Goal: Task Accomplishment & Management: Manage account settings

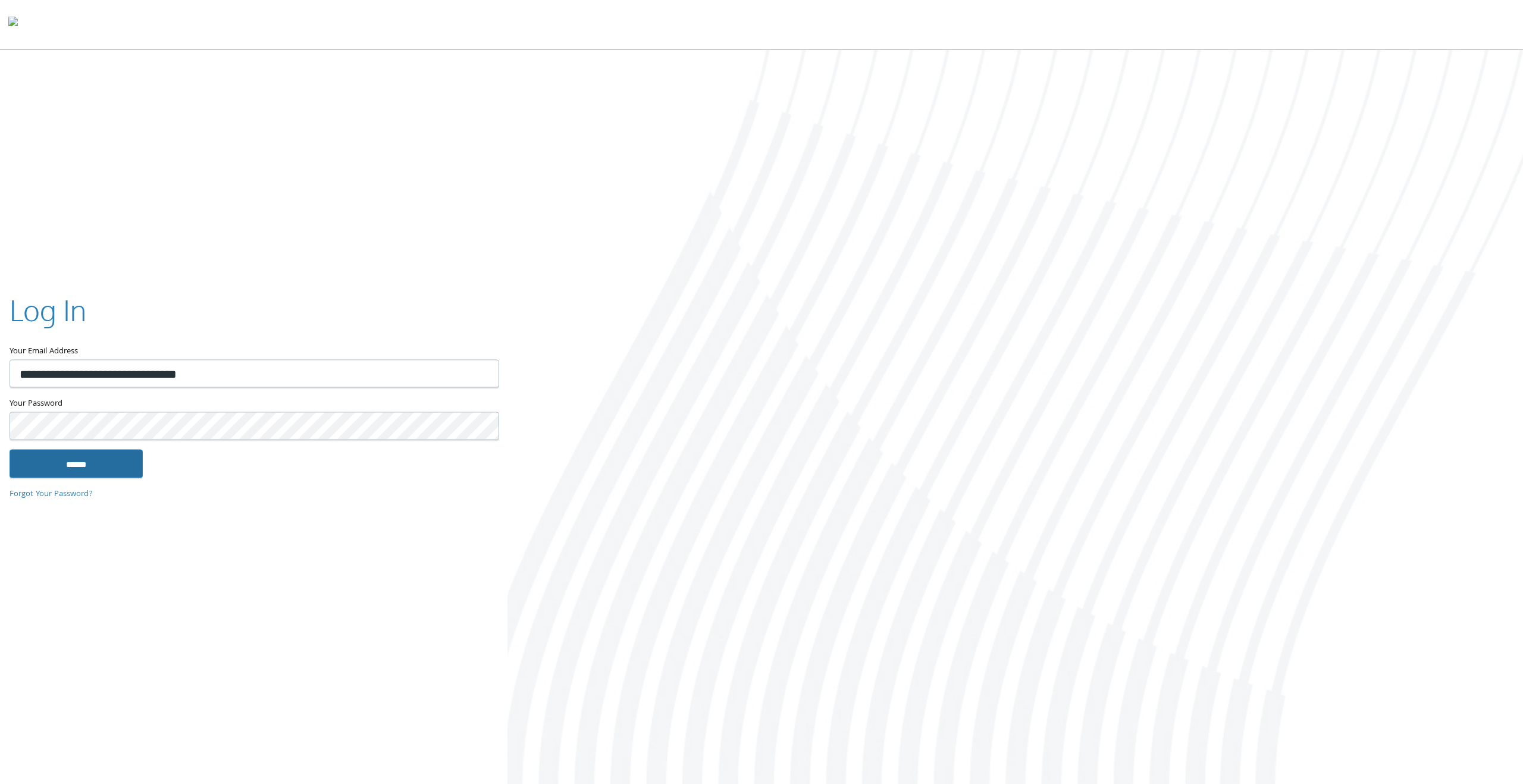
click at [90, 460] on input "******" at bounding box center [75, 464] width 133 height 28
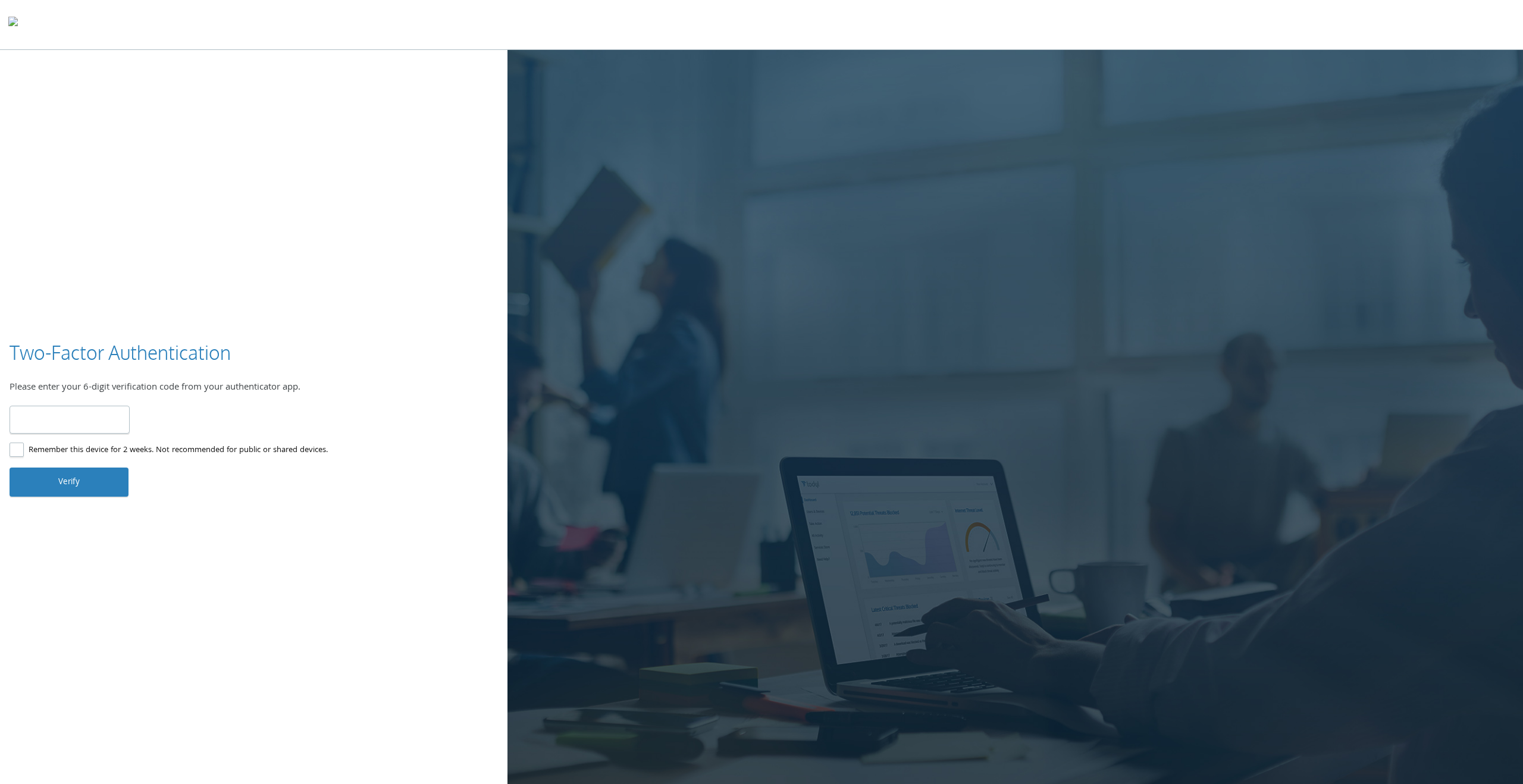
click at [90, 424] on input "number" at bounding box center [69, 419] width 120 height 28
type input "******"
